Goal: Task Accomplishment & Management: Manage account settings

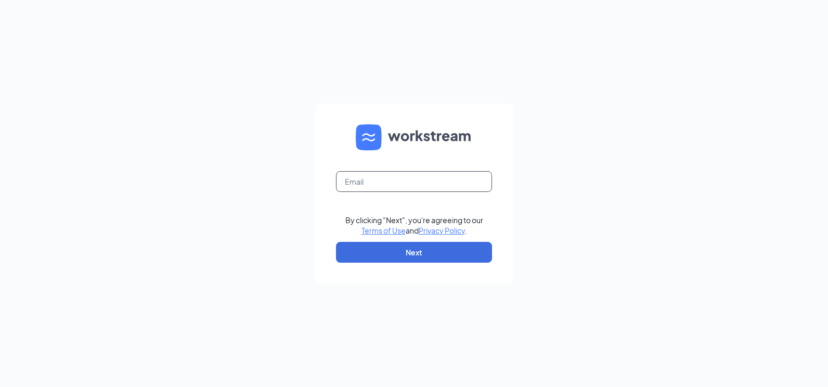
click at [398, 182] on input "text" at bounding box center [414, 181] width 156 height 21
type input "[PERSON_NAME][EMAIL_ADDRESS][DOMAIN_NAME]"
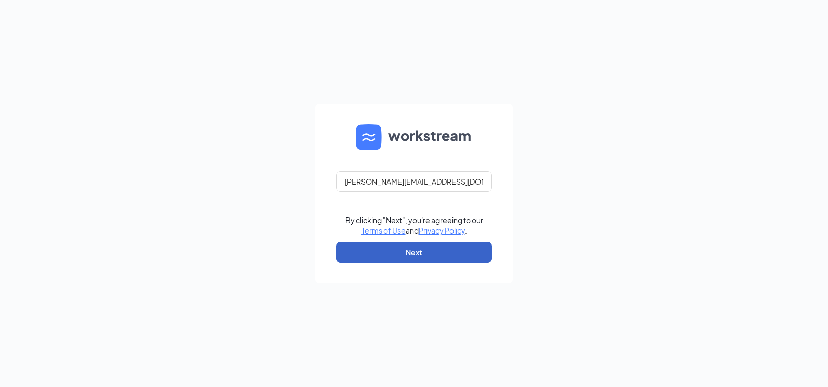
click at [403, 251] on button "Next" at bounding box center [414, 252] width 156 height 21
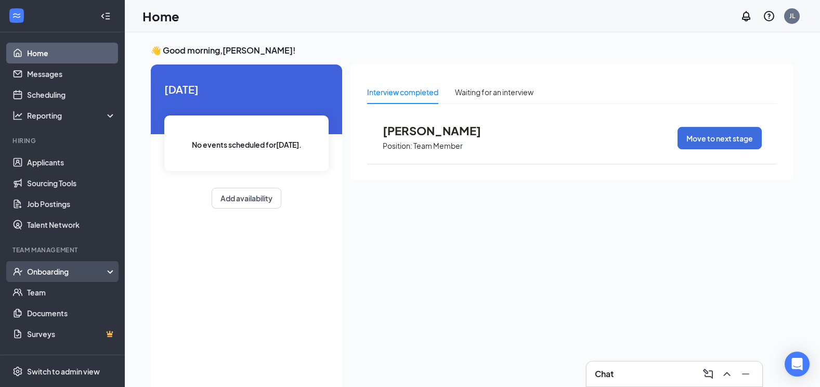
drag, startPoint x: 66, startPoint y: 270, endPoint x: 60, endPoint y: 279, distance: 11.0
click at [66, 270] on div "Onboarding" at bounding box center [67, 271] width 80 height 10
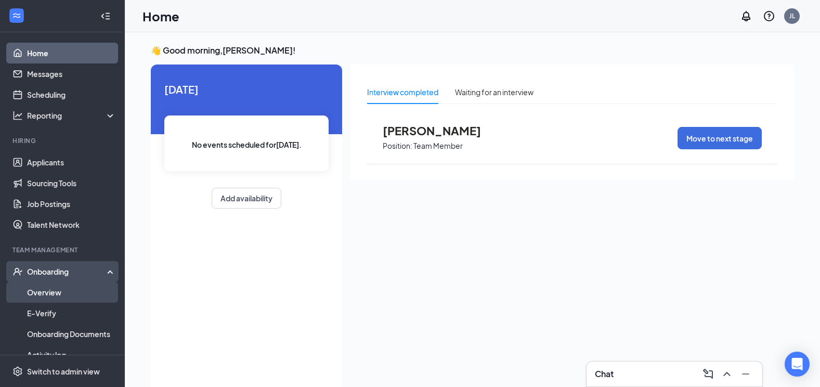
click at [59, 287] on link "Overview" at bounding box center [71, 292] width 89 height 21
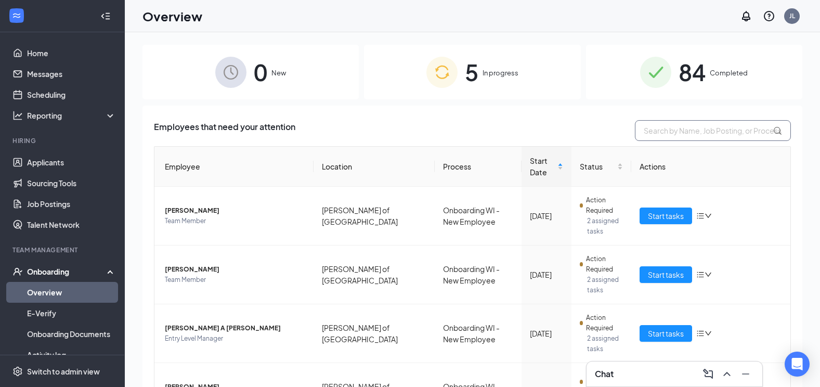
click at [679, 134] on input "text" at bounding box center [713, 130] width 156 height 21
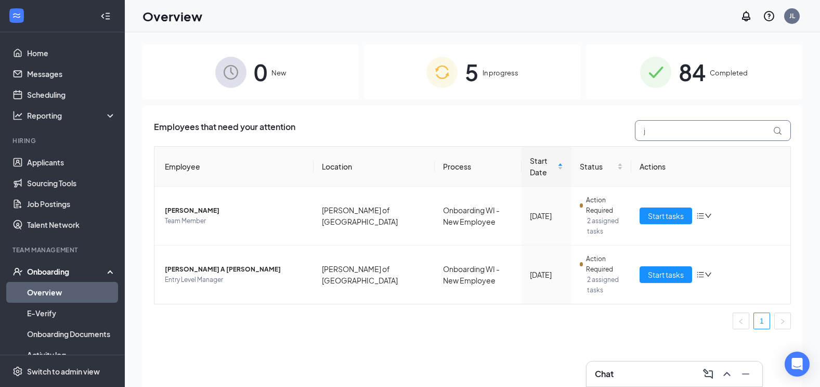
type input "j"
click at [530, 72] on div "5 In progress" at bounding box center [472, 72] width 216 height 55
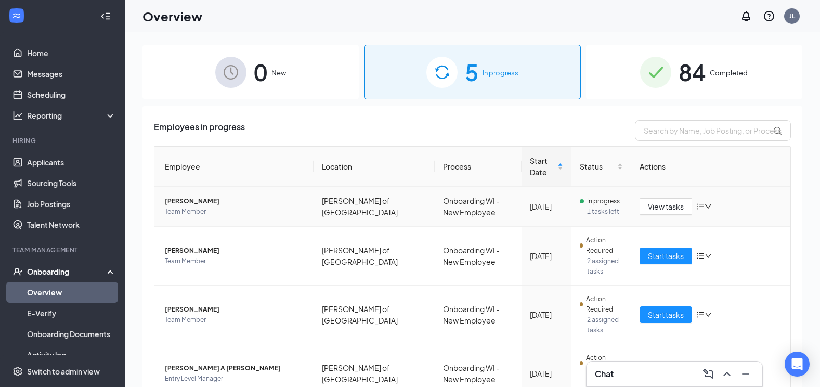
click at [203, 207] on span "Team Member" at bounding box center [235, 211] width 140 height 10
